Goal: Task Accomplishment & Management: Use online tool/utility

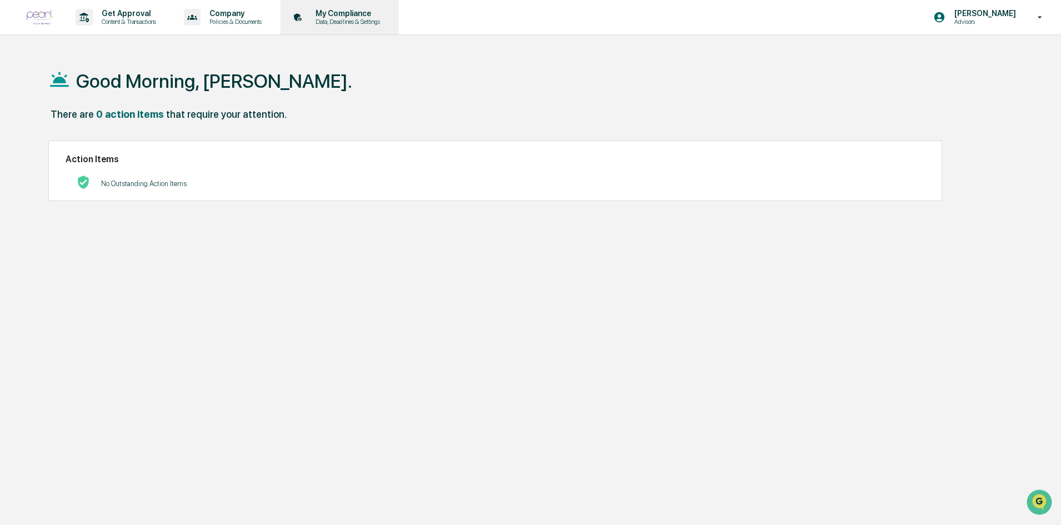
click at [378, 13] on p "My Compliance" at bounding box center [346, 13] width 79 height 9
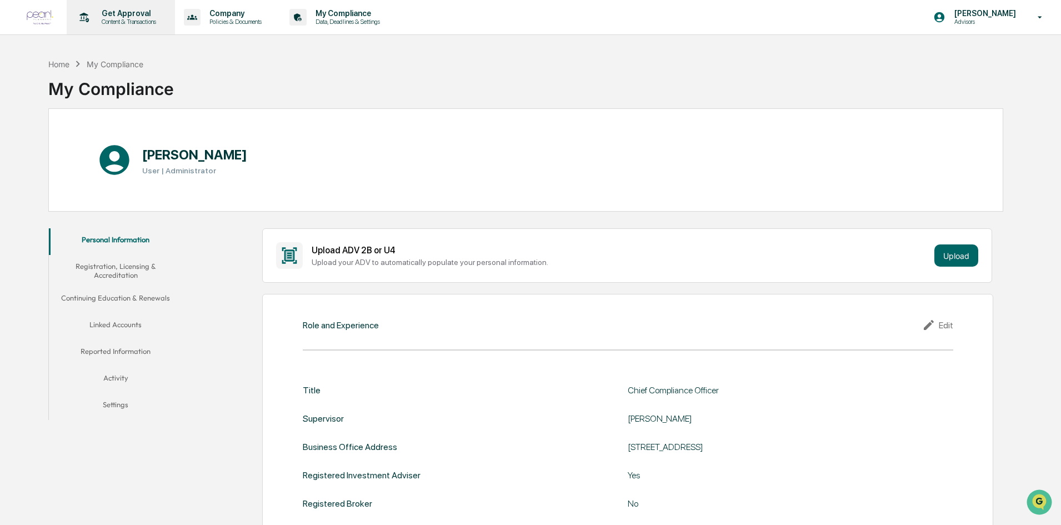
click at [125, 11] on p "Get Approval" at bounding box center [127, 13] width 69 height 9
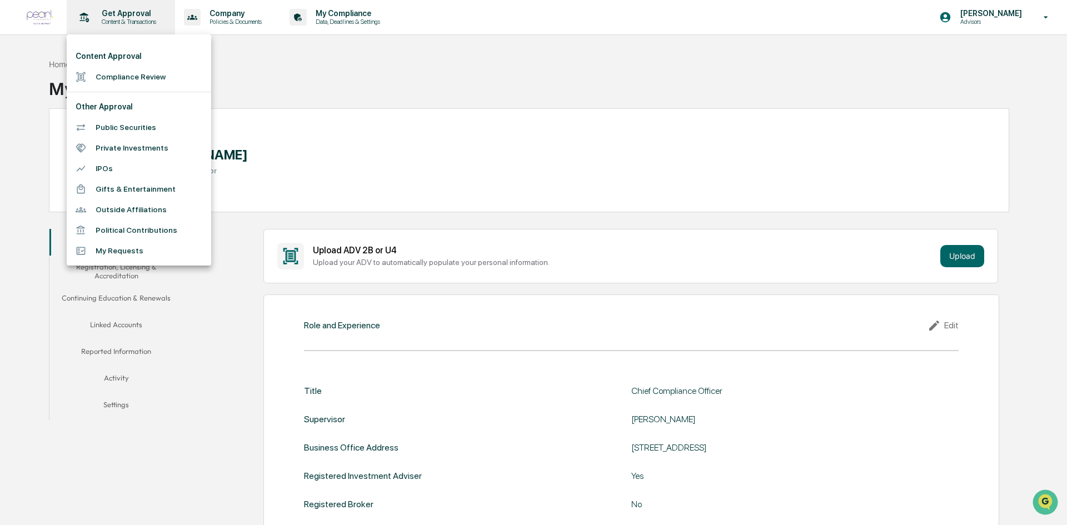
click at [125, 11] on div at bounding box center [533, 262] width 1067 height 525
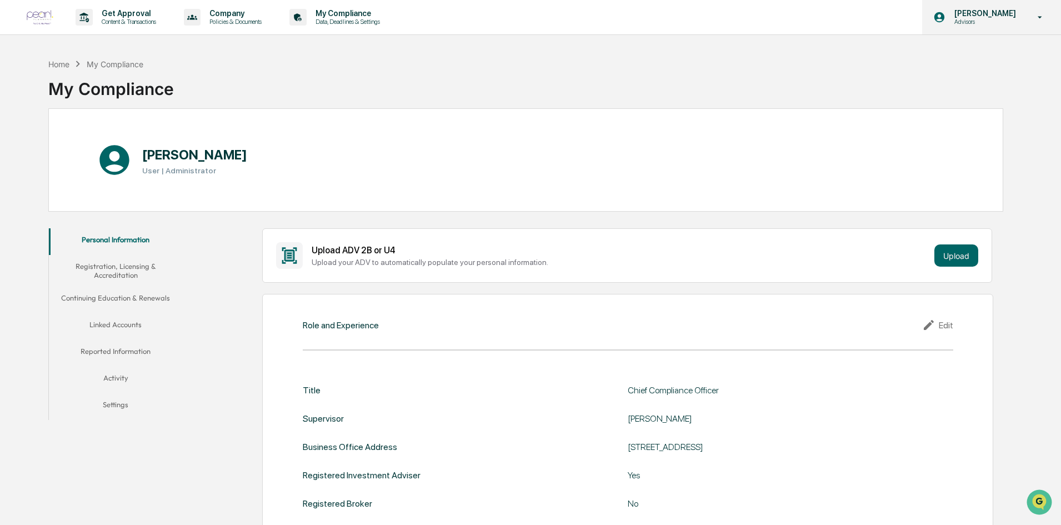
click at [1004, 24] on p "Advisors" at bounding box center [984, 22] width 76 height 8
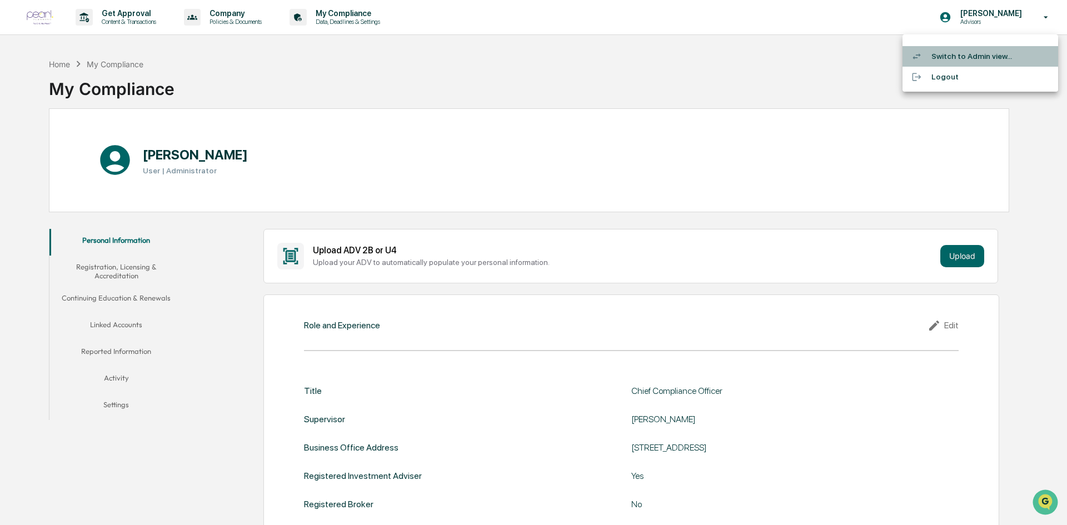
click at [969, 57] on li "Switch to Admin view..." at bounding box center [980, 56] width 156 height 21
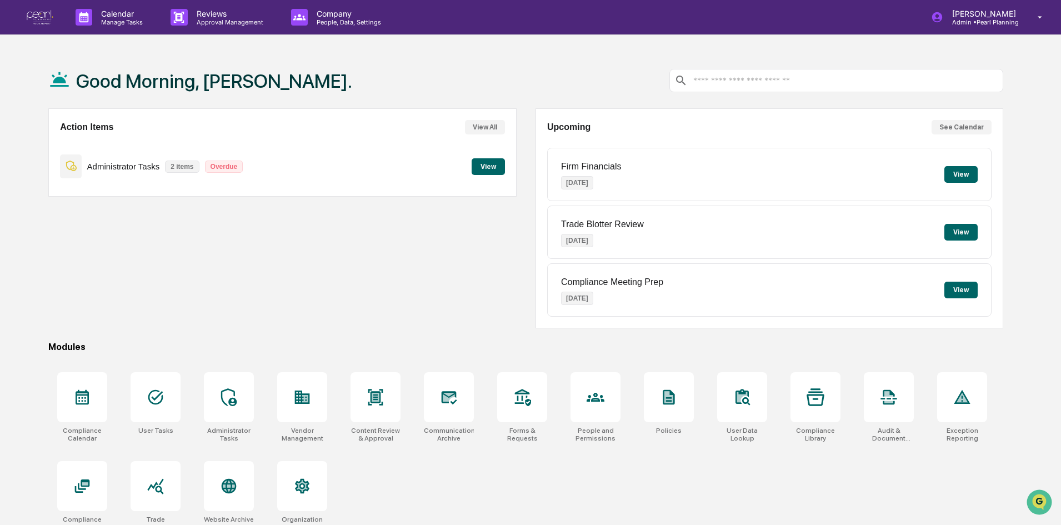
click at [493, 169] on button "View" at bounding box center [488, 166] width 33 height 17
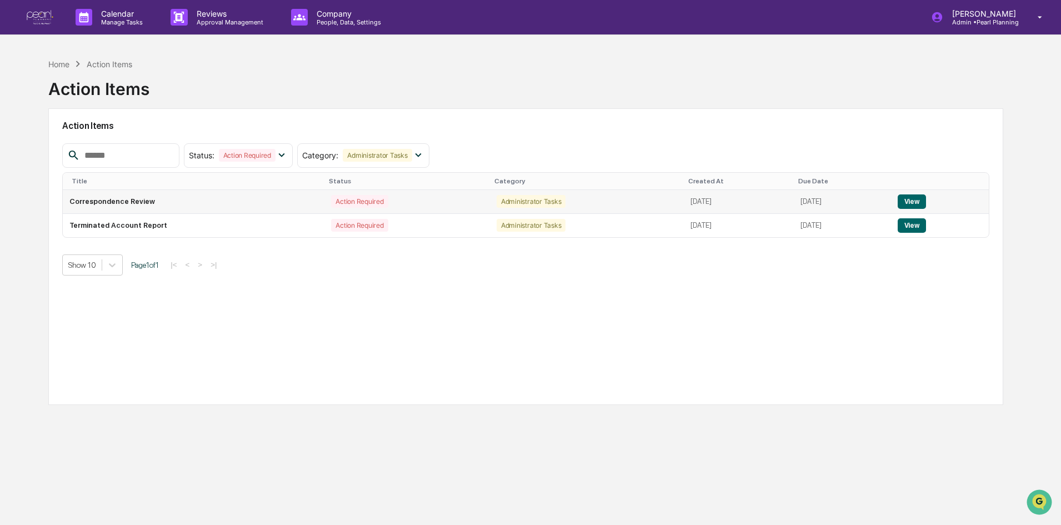
click at [925, 199] on button "View" at bounding box center [912, 201] width 28 height 14
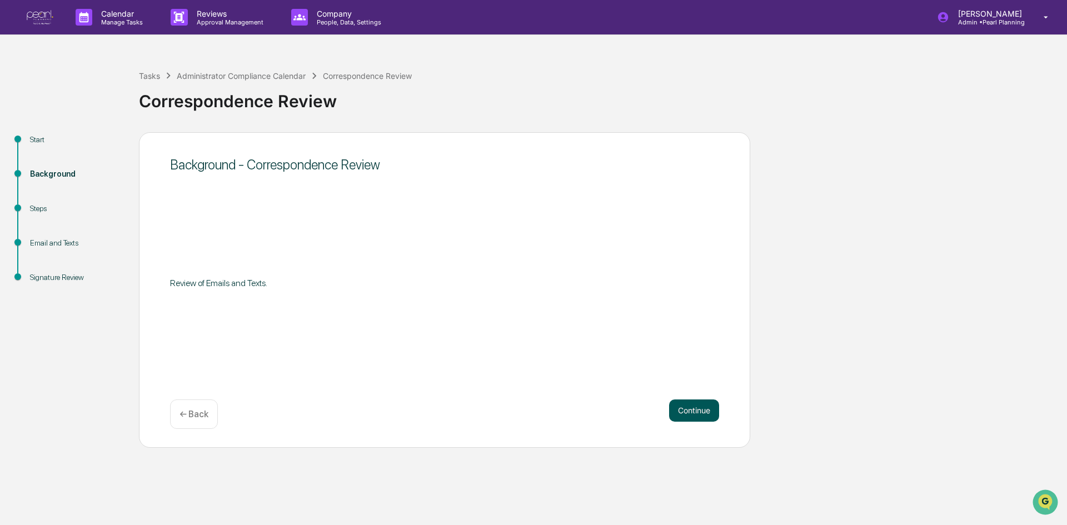
click at [708, 408] on button "Continue" at bounding box center [694, 411] width 50 height 22
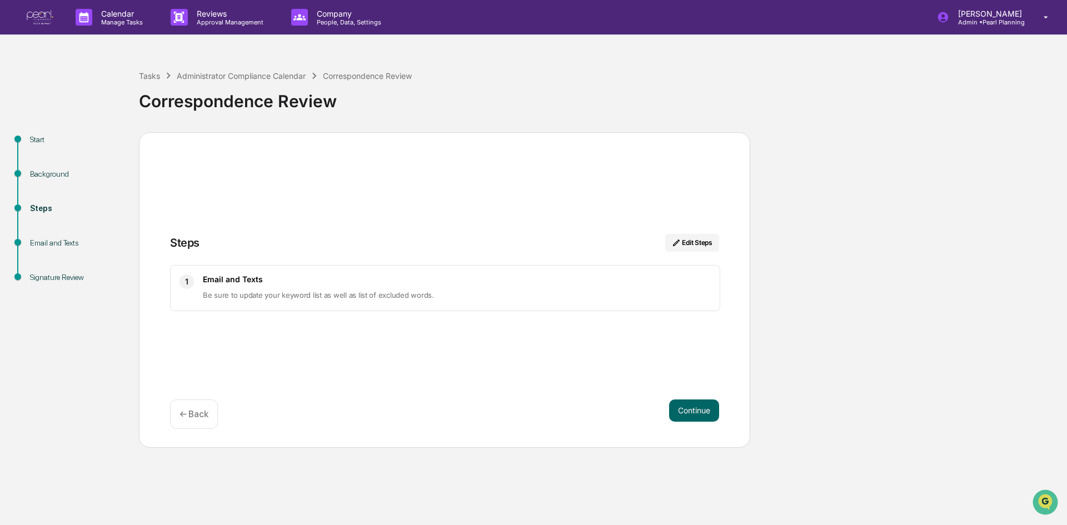
click at [708, 408] on button "Continue" at bounding box center [694, 411] width 50 height 22
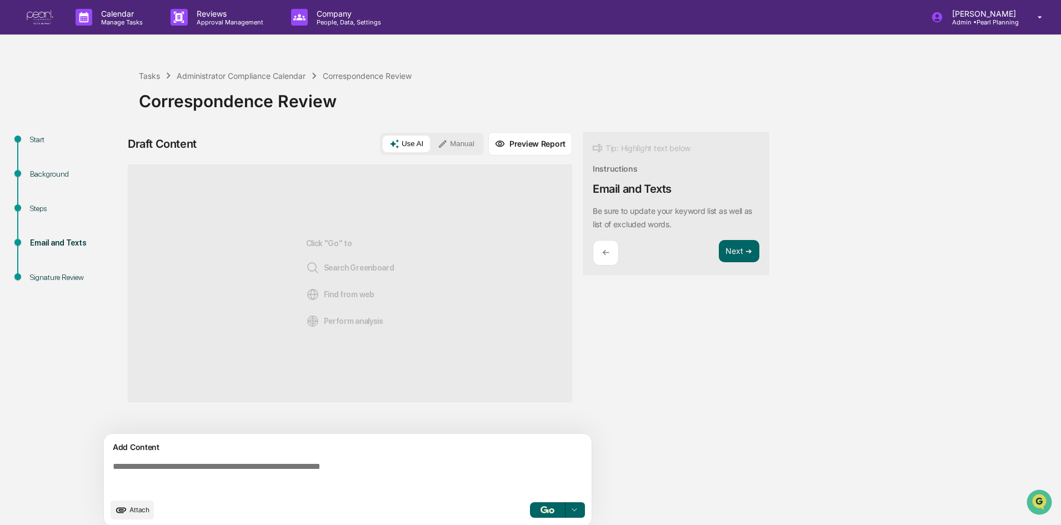
click at [505, 145] on icon at bounding box center [500, 144] width 10 height 10
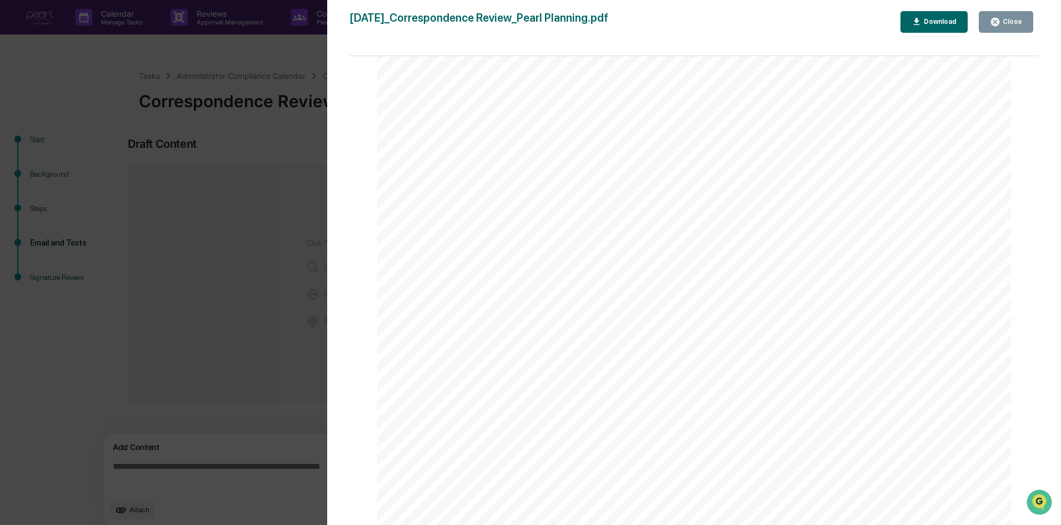
scroll to position [453, 0]
click at [1005, 23] on div "Close" at bounding box center [1012, 22] width 22 height 8
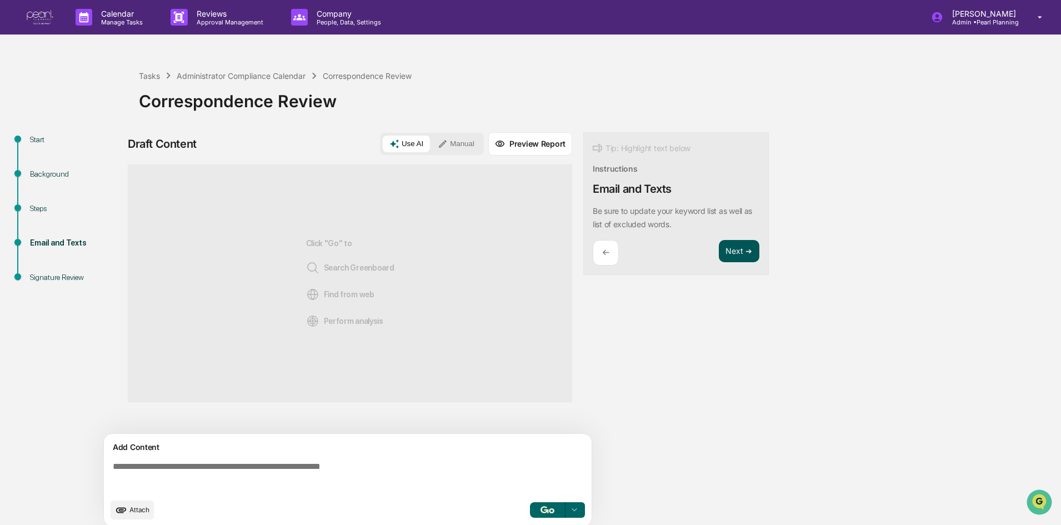
click at [745, 251] on button "Next ➔" at bounding box center [739, 251] width 41 height 23
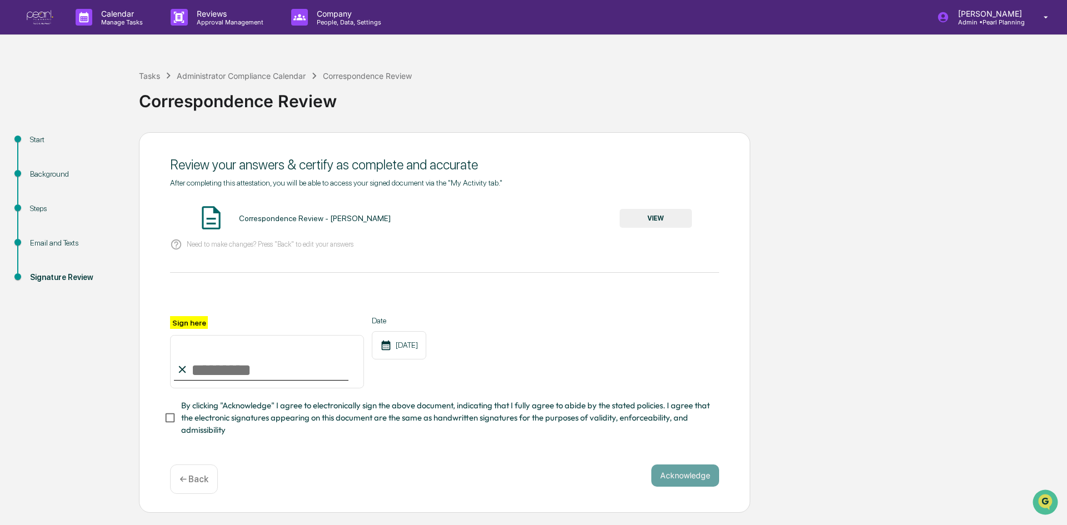
click at [208, 375] on input "Sign here" at bounding box center [267, 361] width 194 height 53
type input "**********"
click at [697, 471] on button "Acknowledge" at bounding box center [685, 476] width 68 height 22
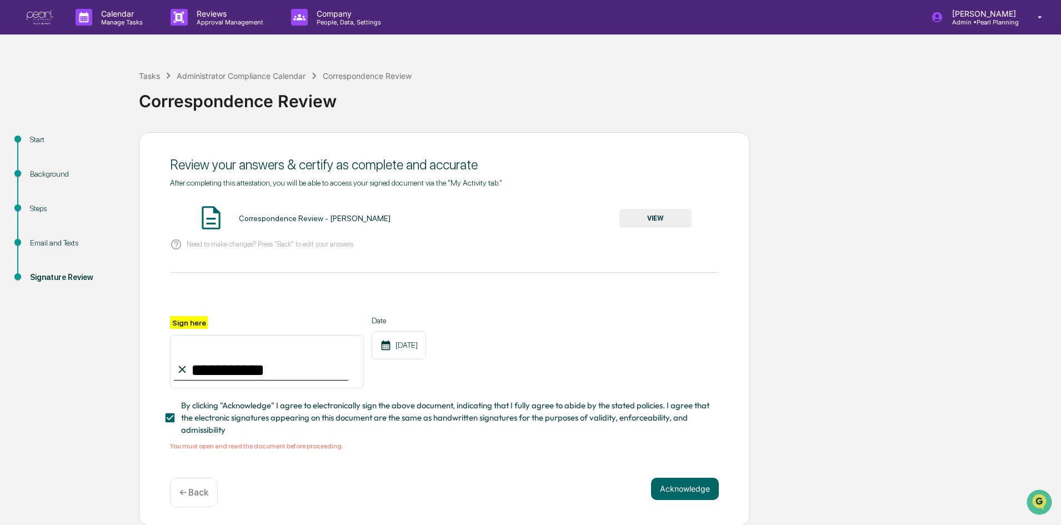
click at [661, 221] on button "VIEW" at bounding box center [656, 218] width 72 height 19
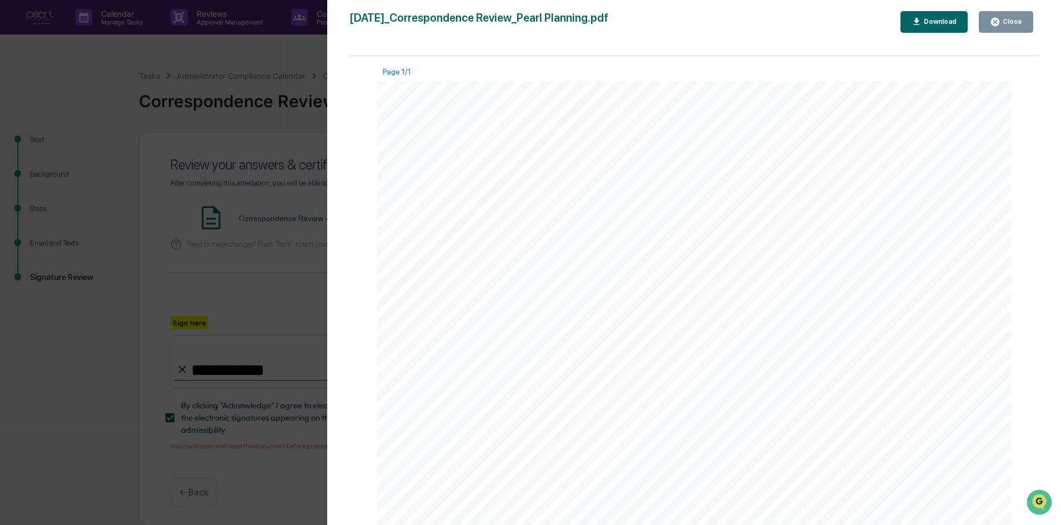
click at [927, 23] on div "Download" at bounding box center [939, 22] width 35 height 8
click at [995, 21] on icon "button" at bounding box center [995, 22] width 8 height 8
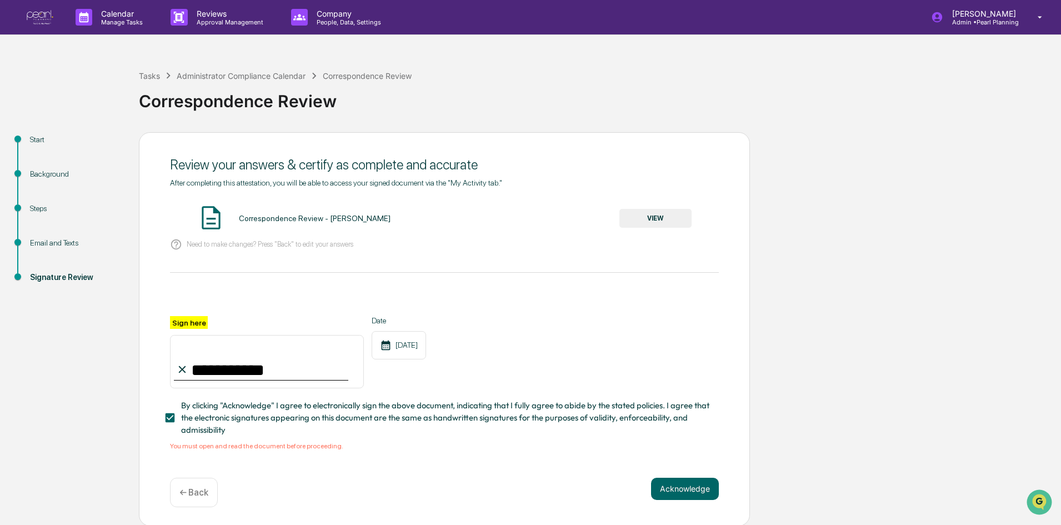
click at [44, 238] on div "Email and Texts" at bounding box center [75, 243] width 91 height 12
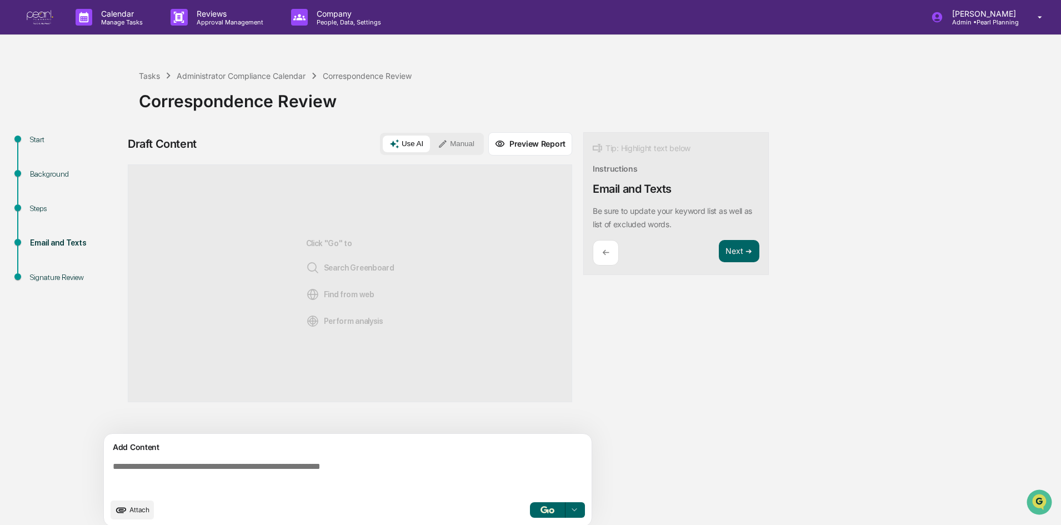
click at [411, 239] on div "Click "Go" to Search Greenboard Find from web Perform analysis" at bounding box center [350, 283] width 445 height 238
click at [528, 147] on button "Preview Report" at bounding box center [530, 143] width 84 height 23
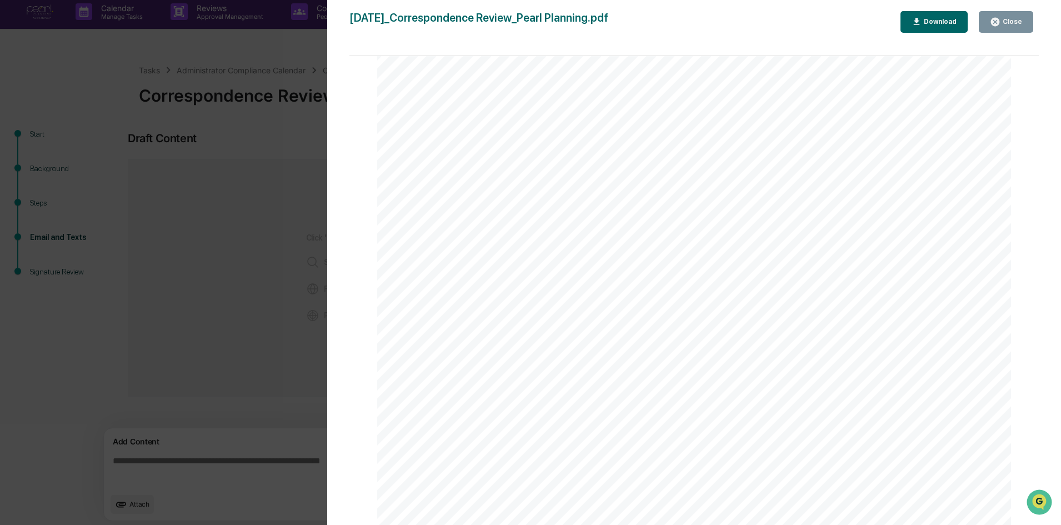
scroll to position [8, 0]
click at [1011, 21] on div "Close" at bounding box center [1012, 22] width 22 height 8
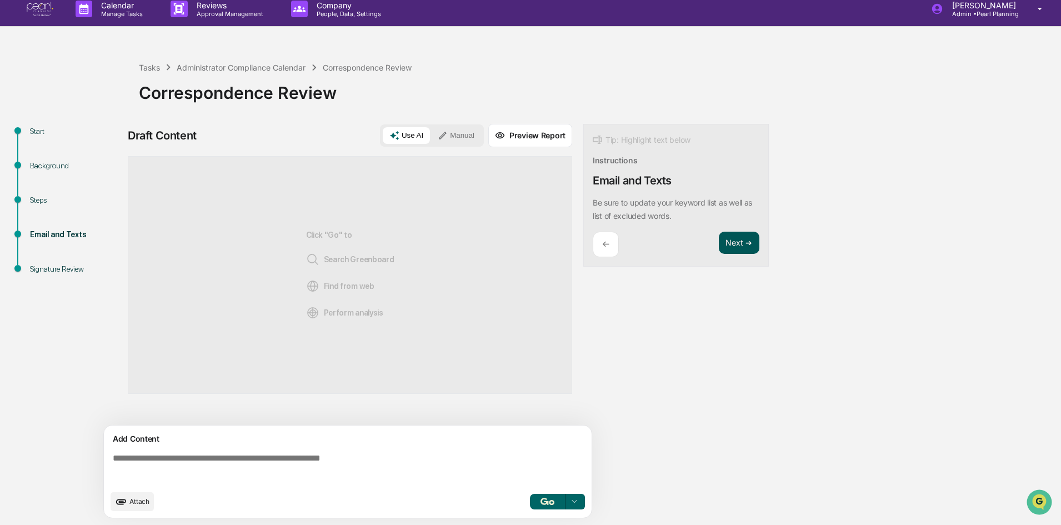
click at [745, 241] on button "Next ➔" at bounding box center [739, 243] width 41 height 23
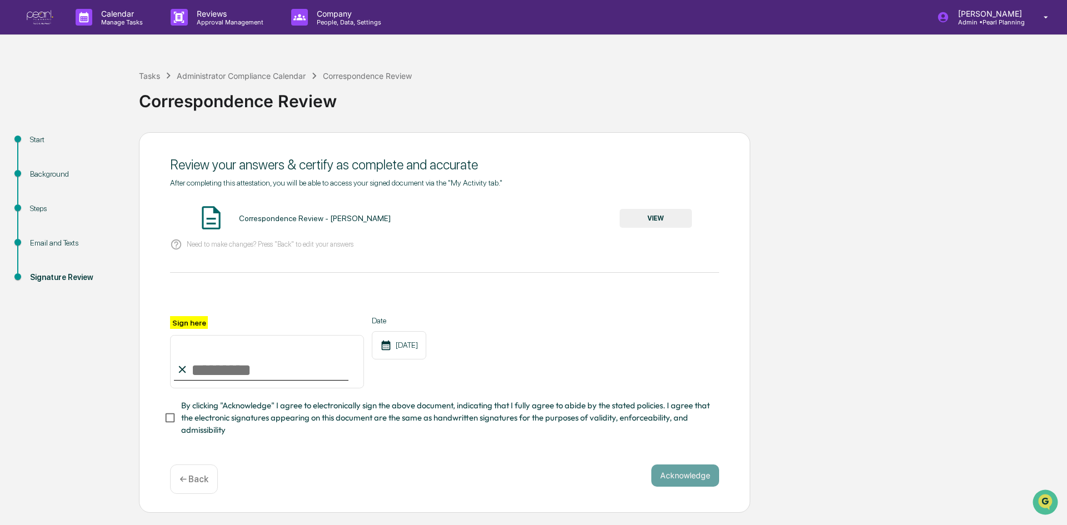
click at [201, 375] on input "Sign here" at bounding box center [267, 361] width 194 height 53
type input "**********"
click at [700, 493] on div "Acknowledge ← Back" at bounding box center [444, 479] width 549 height 29
click at [695, 487] on button "Acknowledge" at bounding box center [685, 476] width 68 height 22
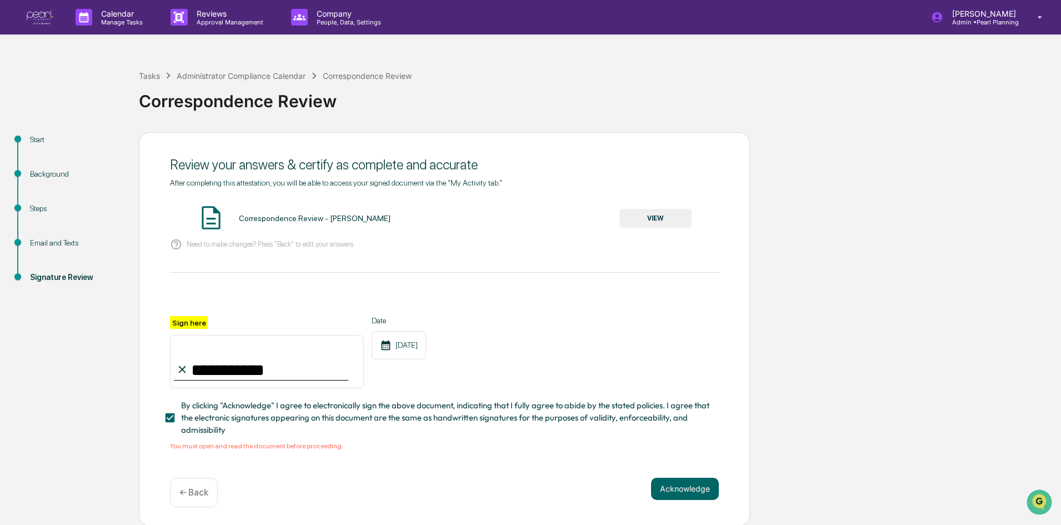
click at [679, 221] on button "VIEW" at bounding box center [656, 218] width 72 height 19
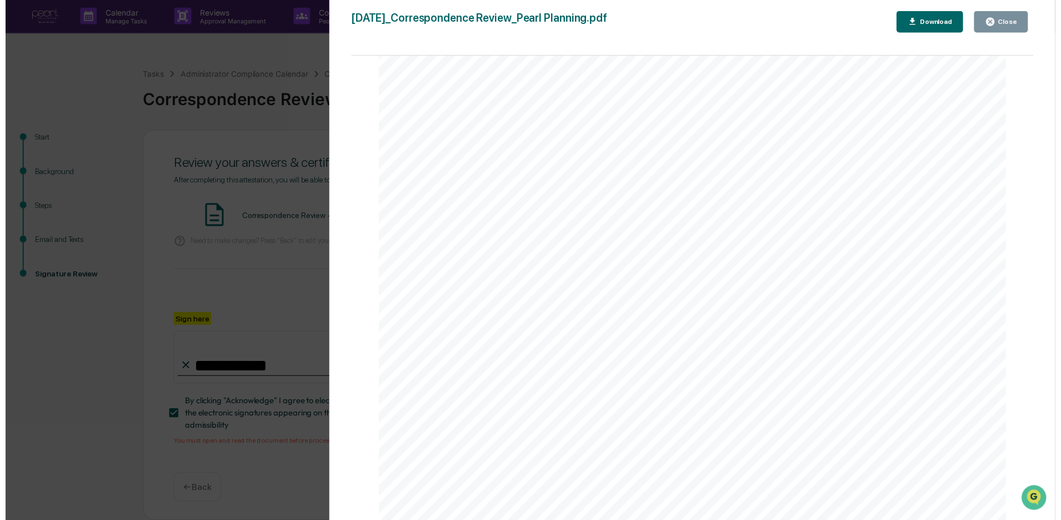
scroll to position [4, 0]
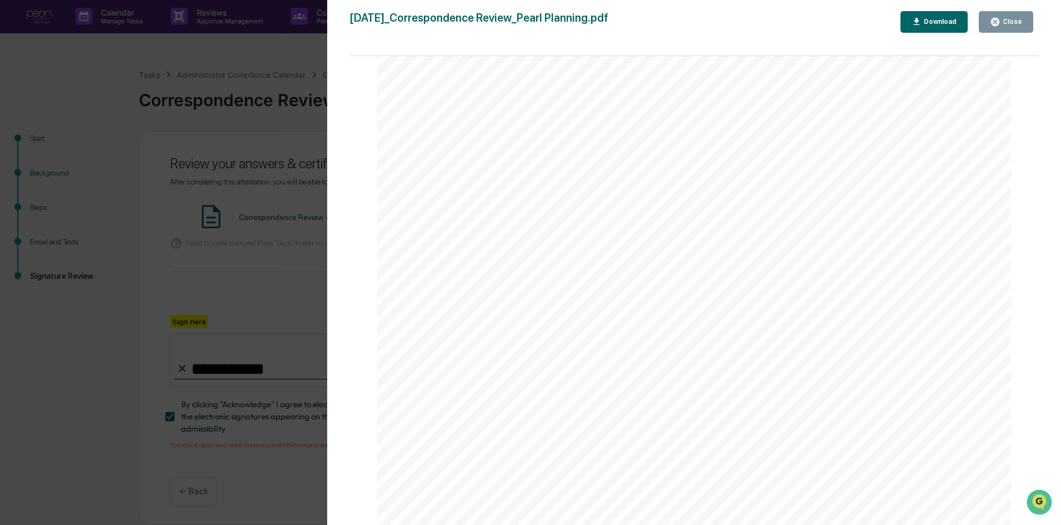
click at [999, 16] on button "Close" at bounding box center [1006, 22] width 54 height 22
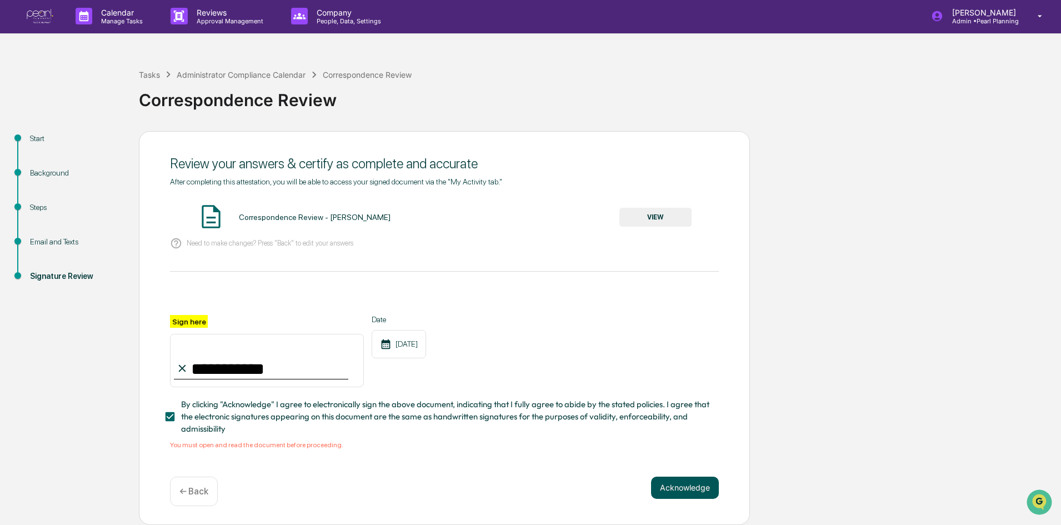
click at [700, 493] on button "Acknowledge" at bounding box center [685, 488] width 68 height 22
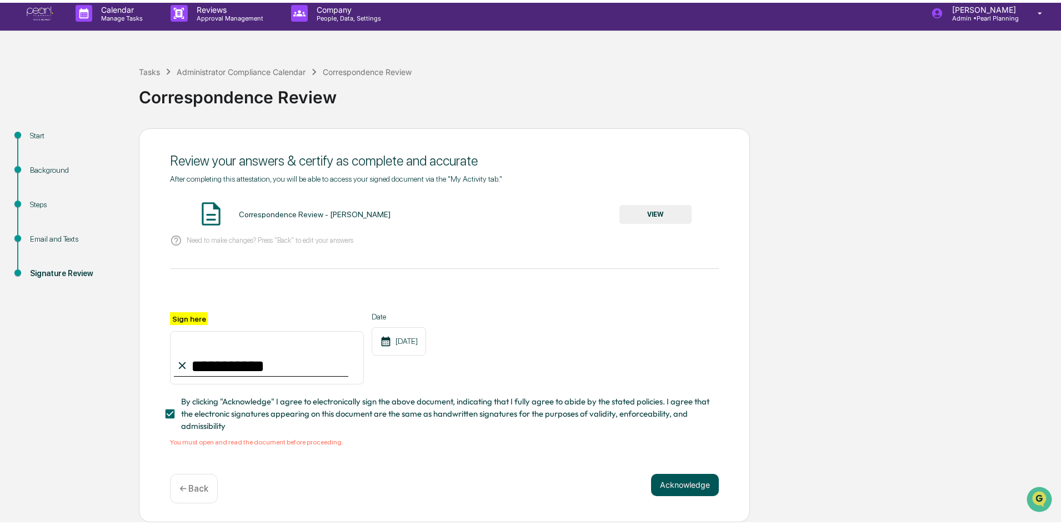
scroll to position [0, 0]
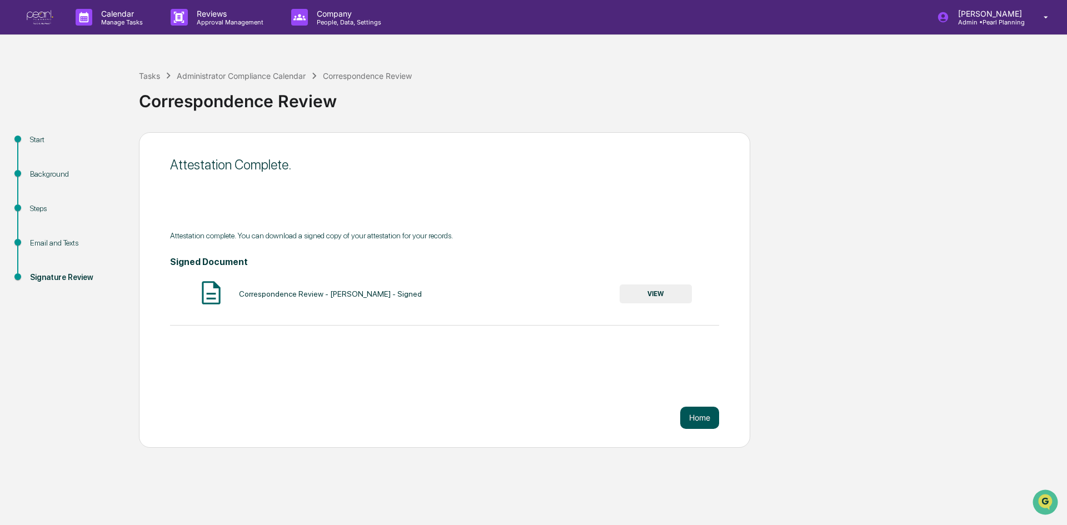
click at [693, 426] on button "Home" at bounding box center [699, 418] width 39 height 22
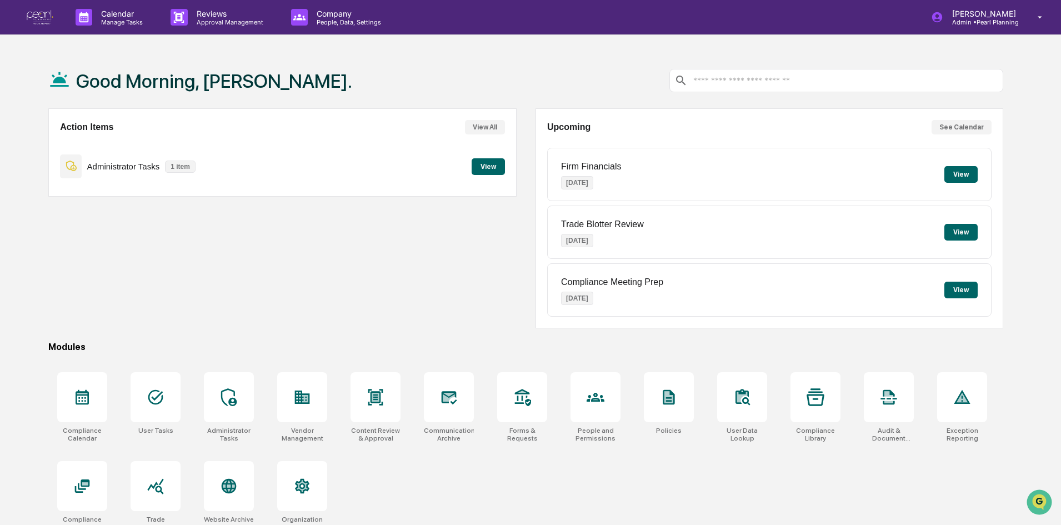
scroll to position [53, 0]
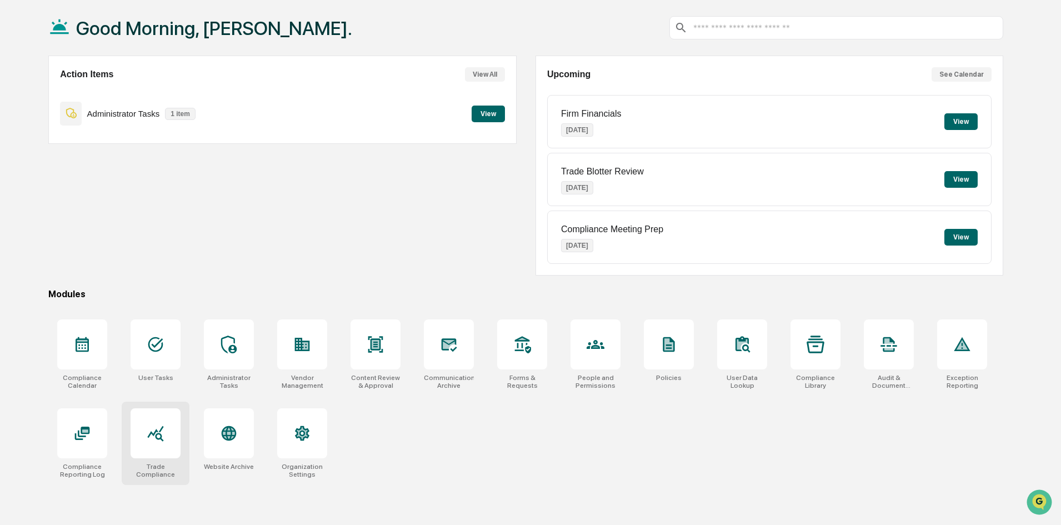
click at [147, 437] on icon at bounding box center [156, 434] width 18 height 18
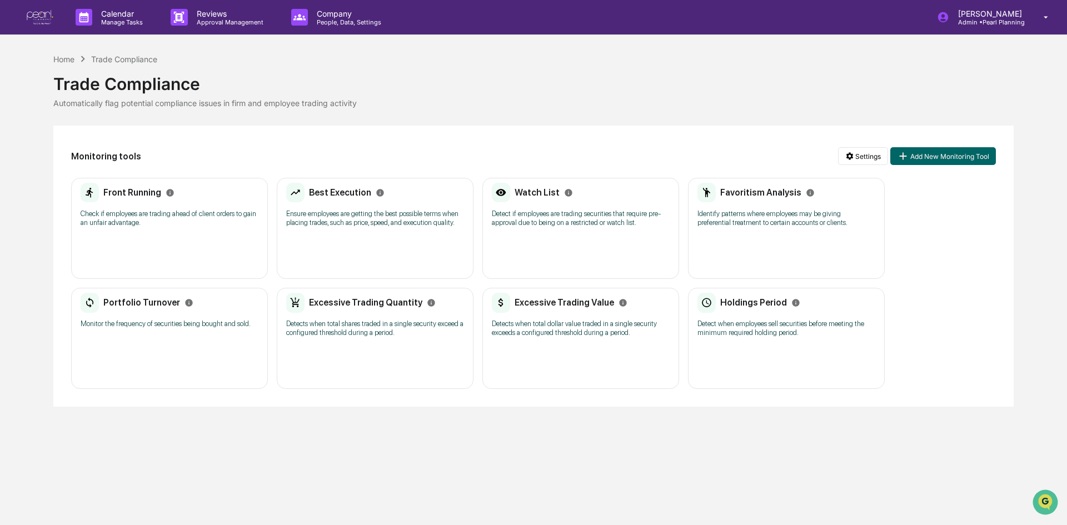
click at [121, 234] on div "Front Running Check if employees are trading ahead of client orders to gain an …" at bounding box center [169, 228] width 197 height 101
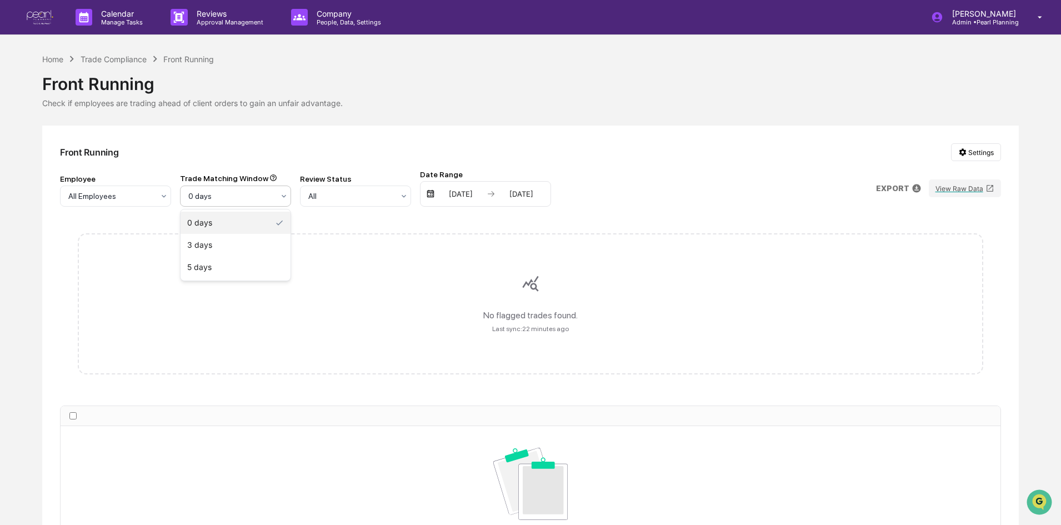
click at [226, 202] on div "0 days" at bounding box center [231, 196] width 97 height 16
click at [216, 266] on div "5 days" at bounding box center [236, 267] width 110 height 22
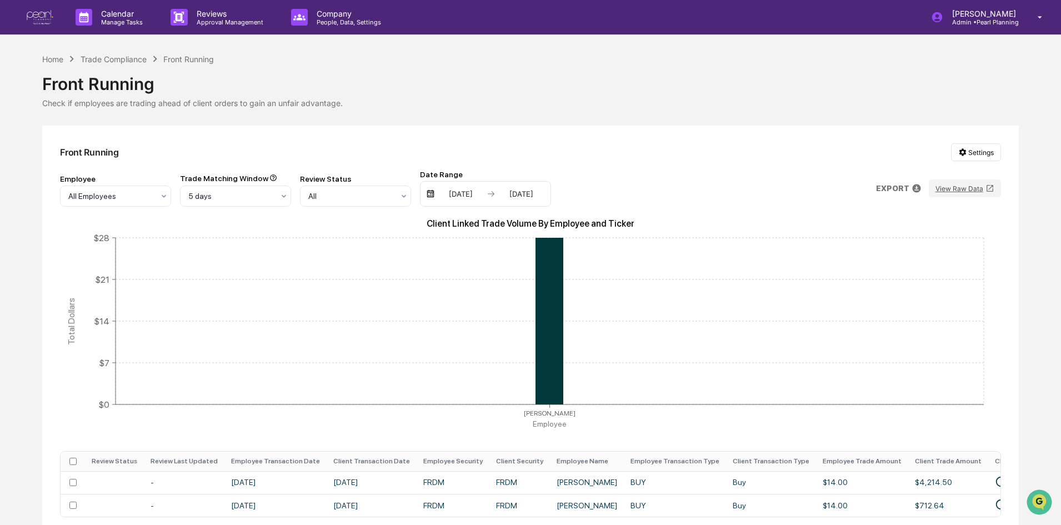
scroll to position [54, 0]
